Goal: Task Accomplishment & Management: Use online tool/utility

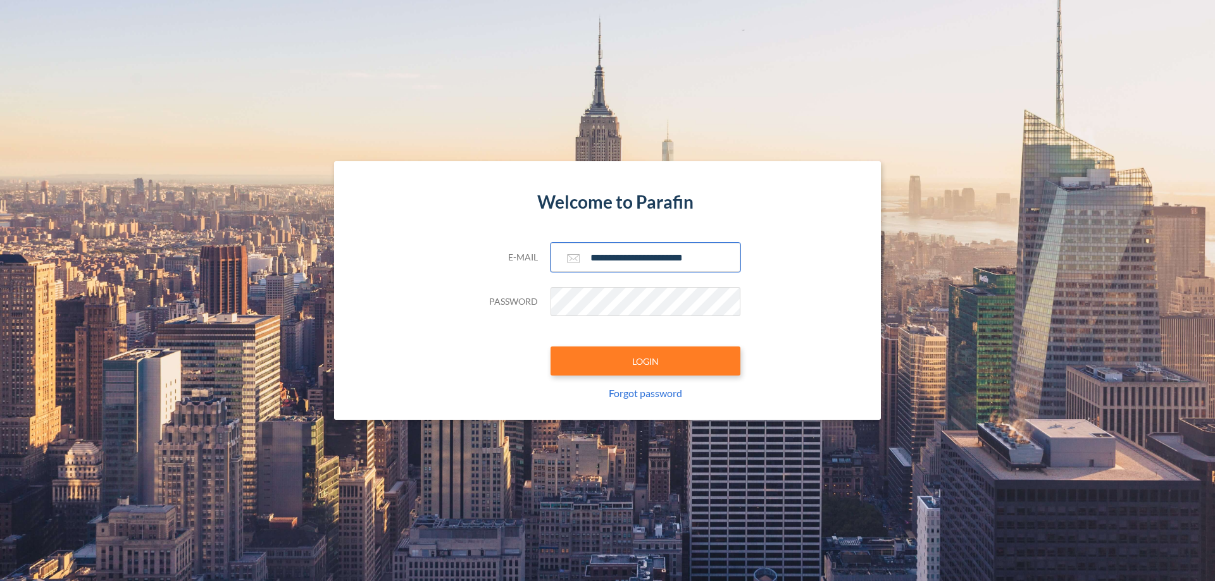
type input "**********"
click at [645, 361] on button "LOGIN" at bounding box center [645, 361] width 190 height 29
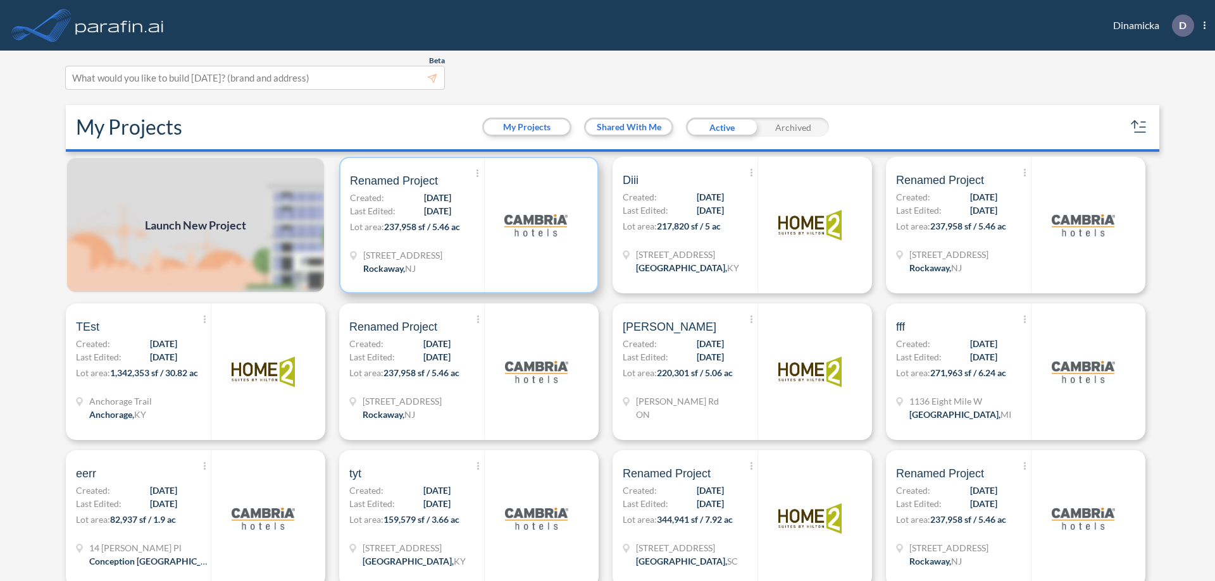
scroll to position [3, 0]
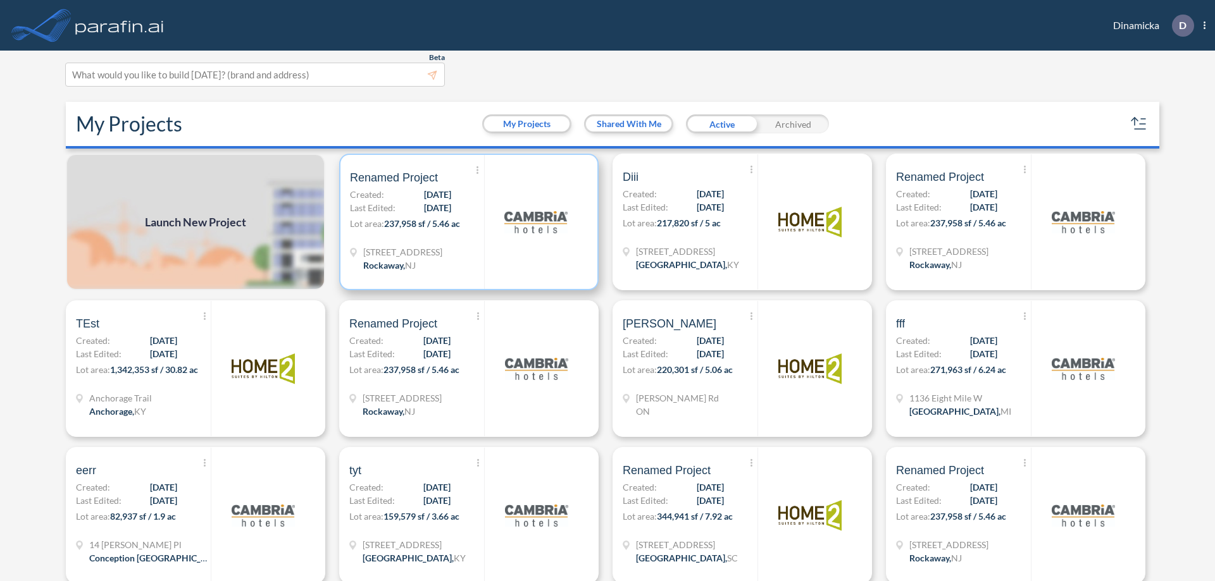
click at [466, 222] on p "Lot area: 237,958 sf / 5.46 ac" at bounding box center [417, 226] width 134 height 18
